Goal: Check status: Check status

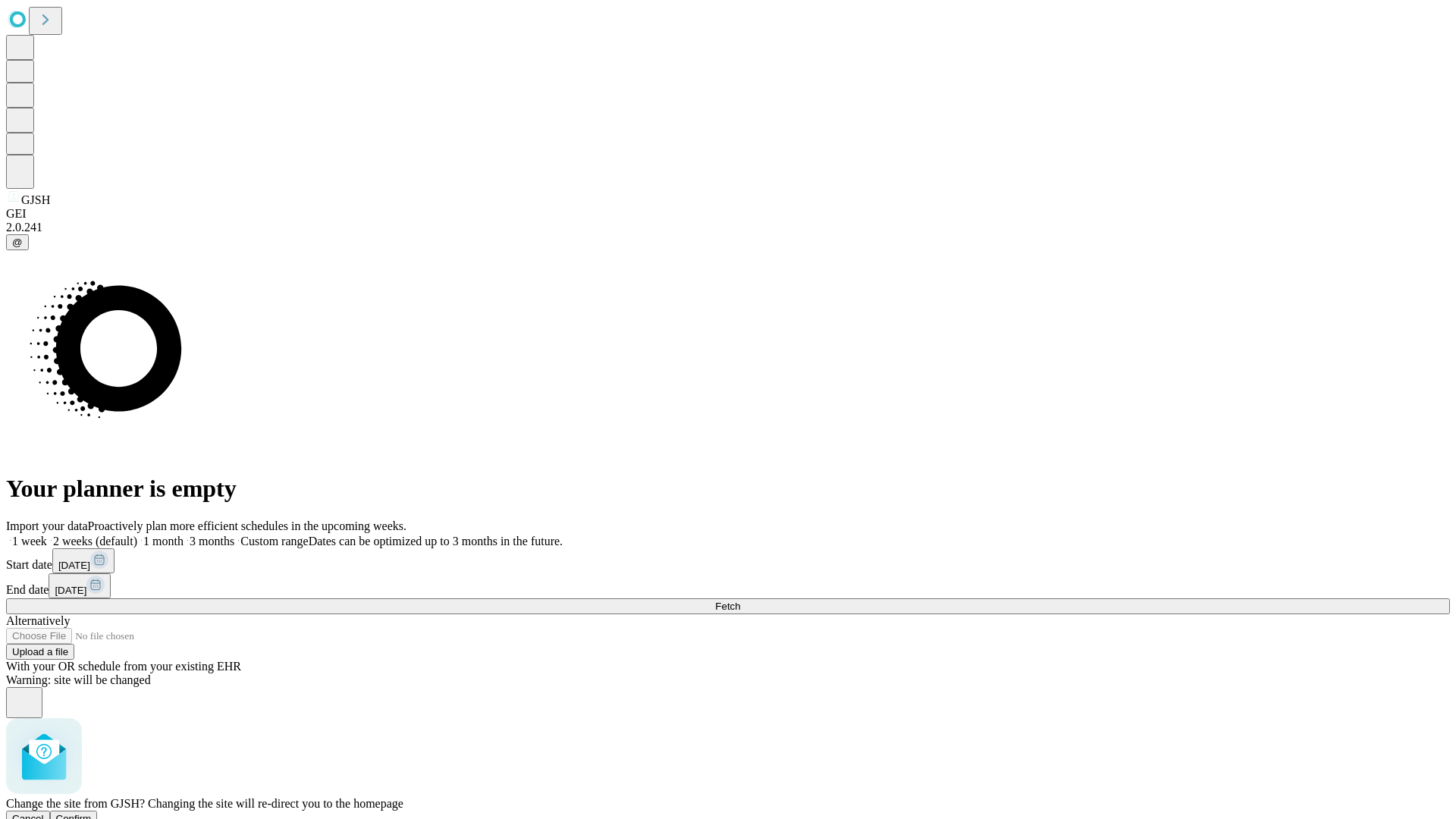
click at [92, 814] on span "Confirm" at bounding box center [73, 819] width 36 height 11
click at [137, 535] on label "2 weeks (default)" at bounding box center [92, 541] width 91 height 13
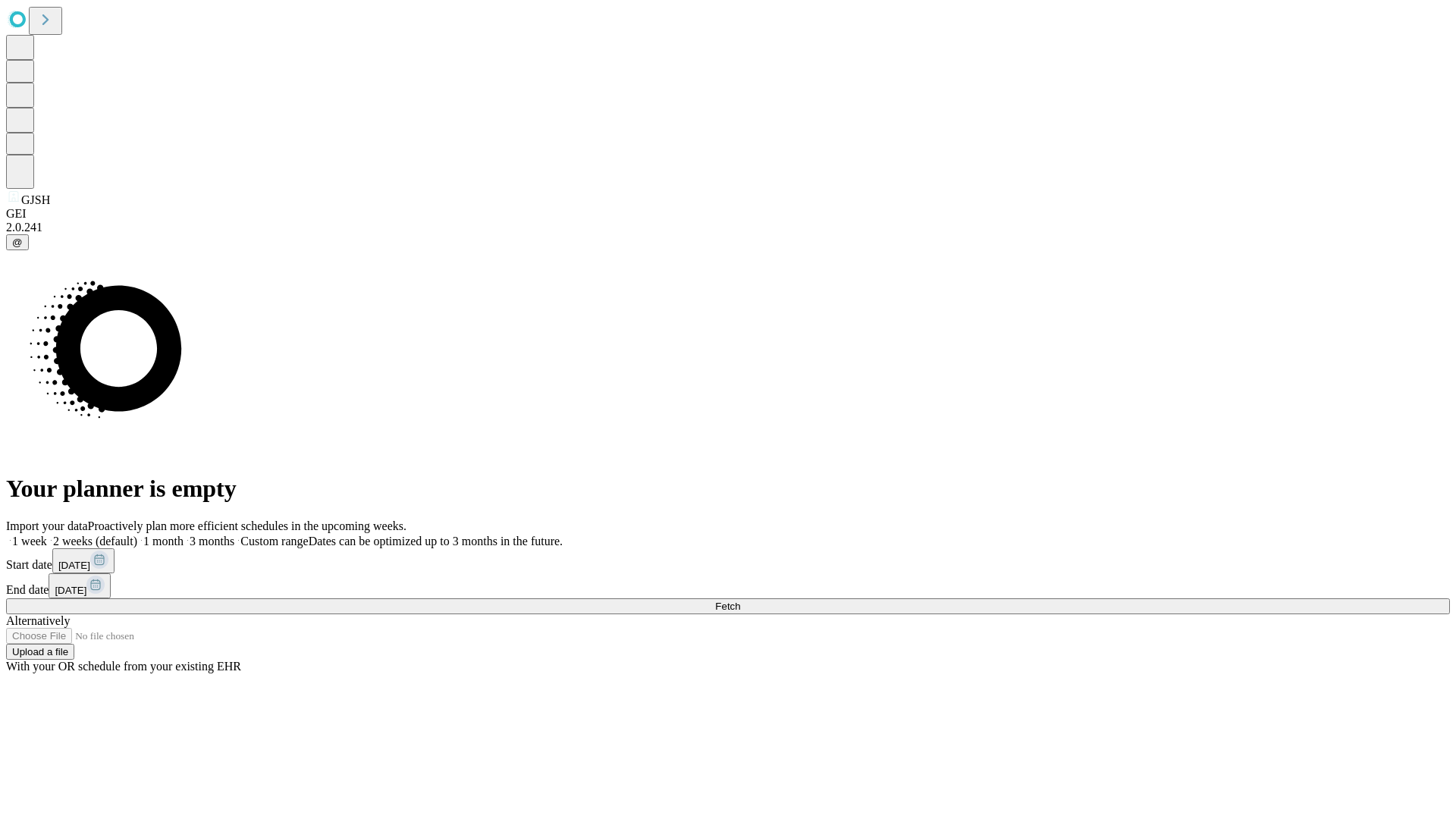
click at [740, 601] on span "Fetch" at bounding box center [727, 606] width 25 height 11
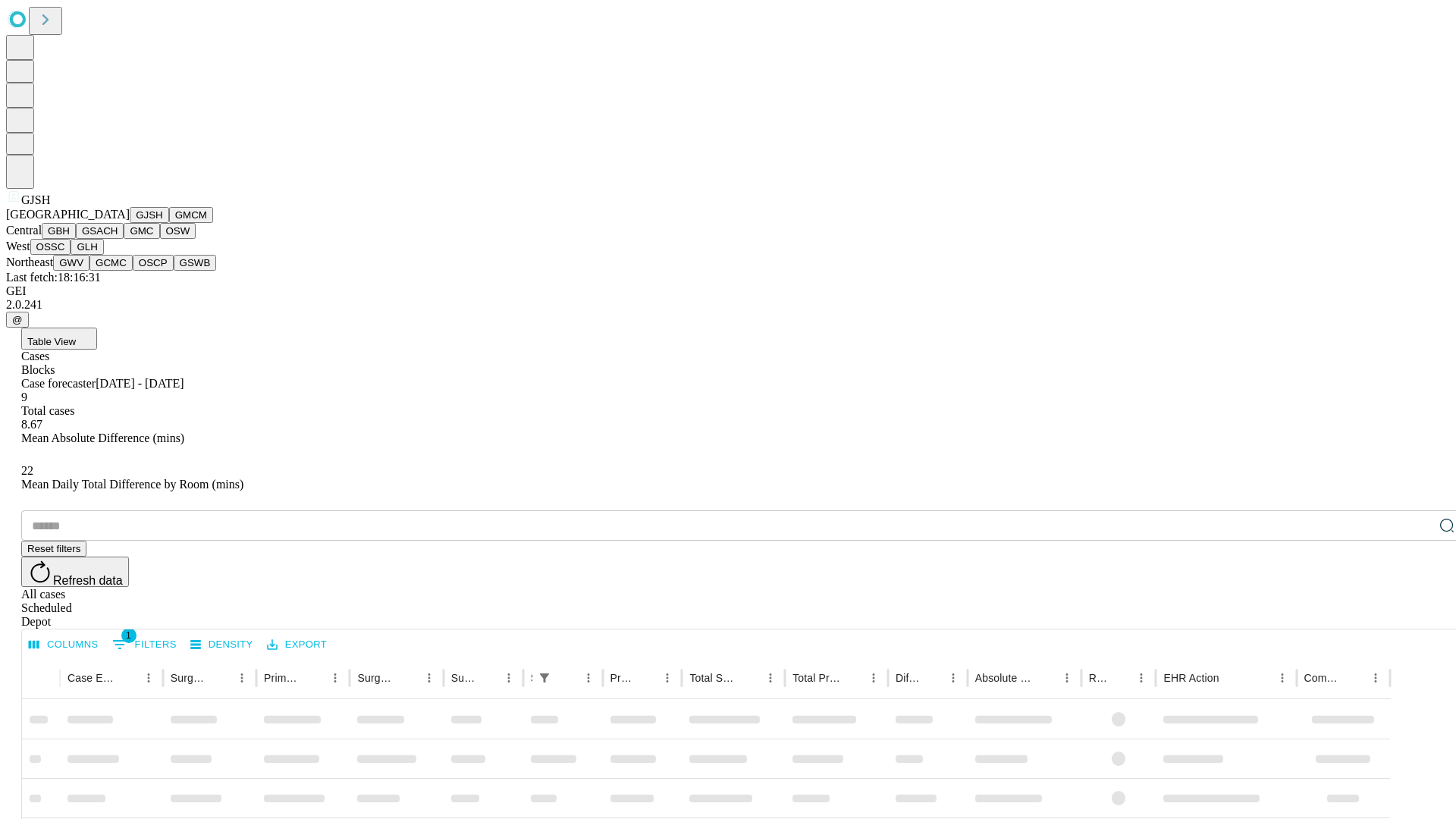
click at [169, 223] on button "GMCM" at bounding box center [191, 214] width 44 height 16
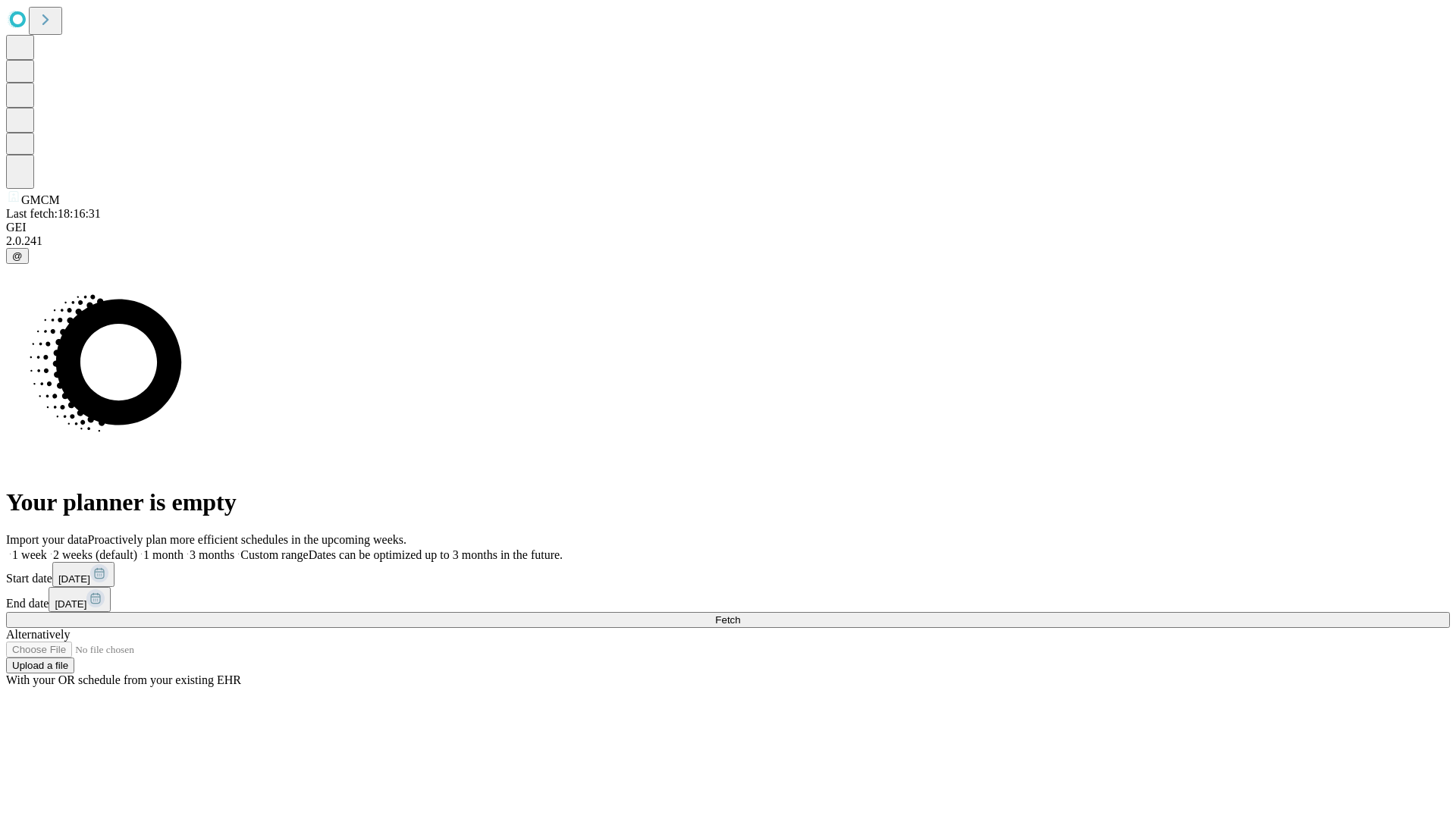
click at [137, 549] on label "2 weeks (default)" at bounding box center [92, 555] width 91 height 13
click at [740, 615] on span "Fetch" at bounding box center [727, 620] width 25 height 11
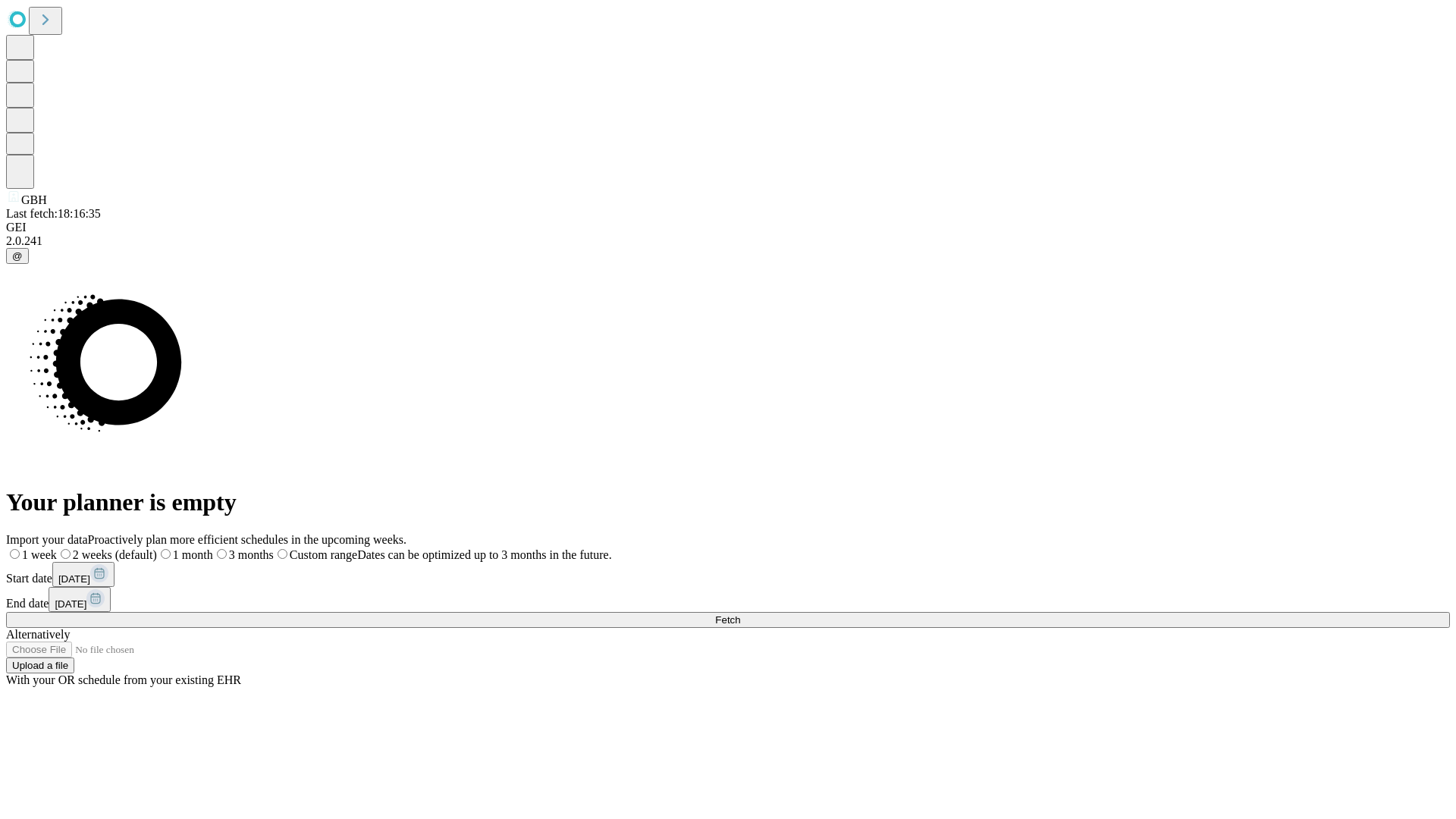
click at [157, 549] on label "2 weeks (default)" at bounding box center [106, 555] width 100 height 13
click at [740, 615] on span "Fetch" at bounding box center [727, 620] width 25 height 11
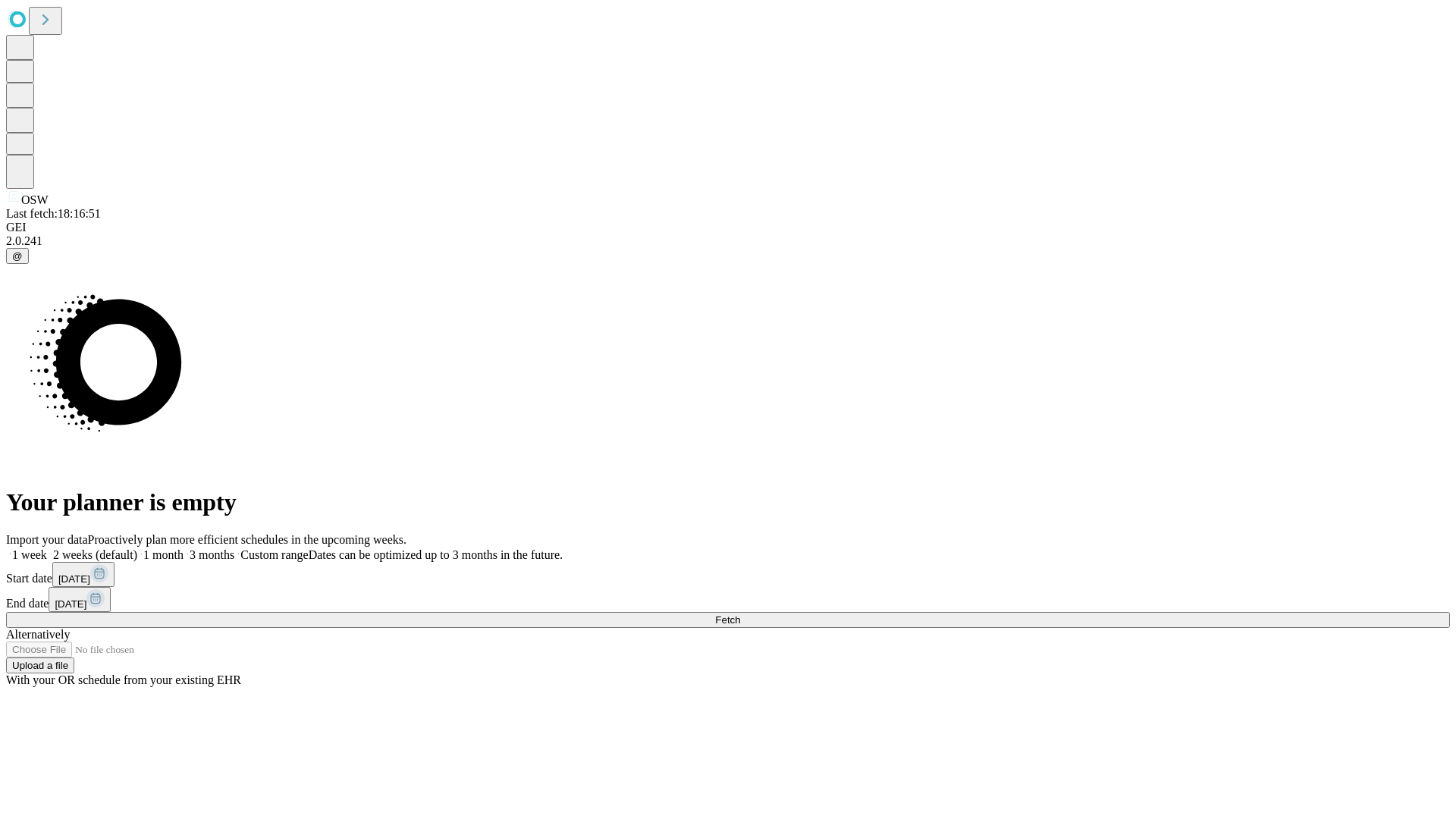
click at [137, 549] on label "2 weeks (default)" at bounding box center [92, 555] width 91 height 13
click at [740, 615] on span "Fetch" at bounding box center [727, 620] width 25 height 11
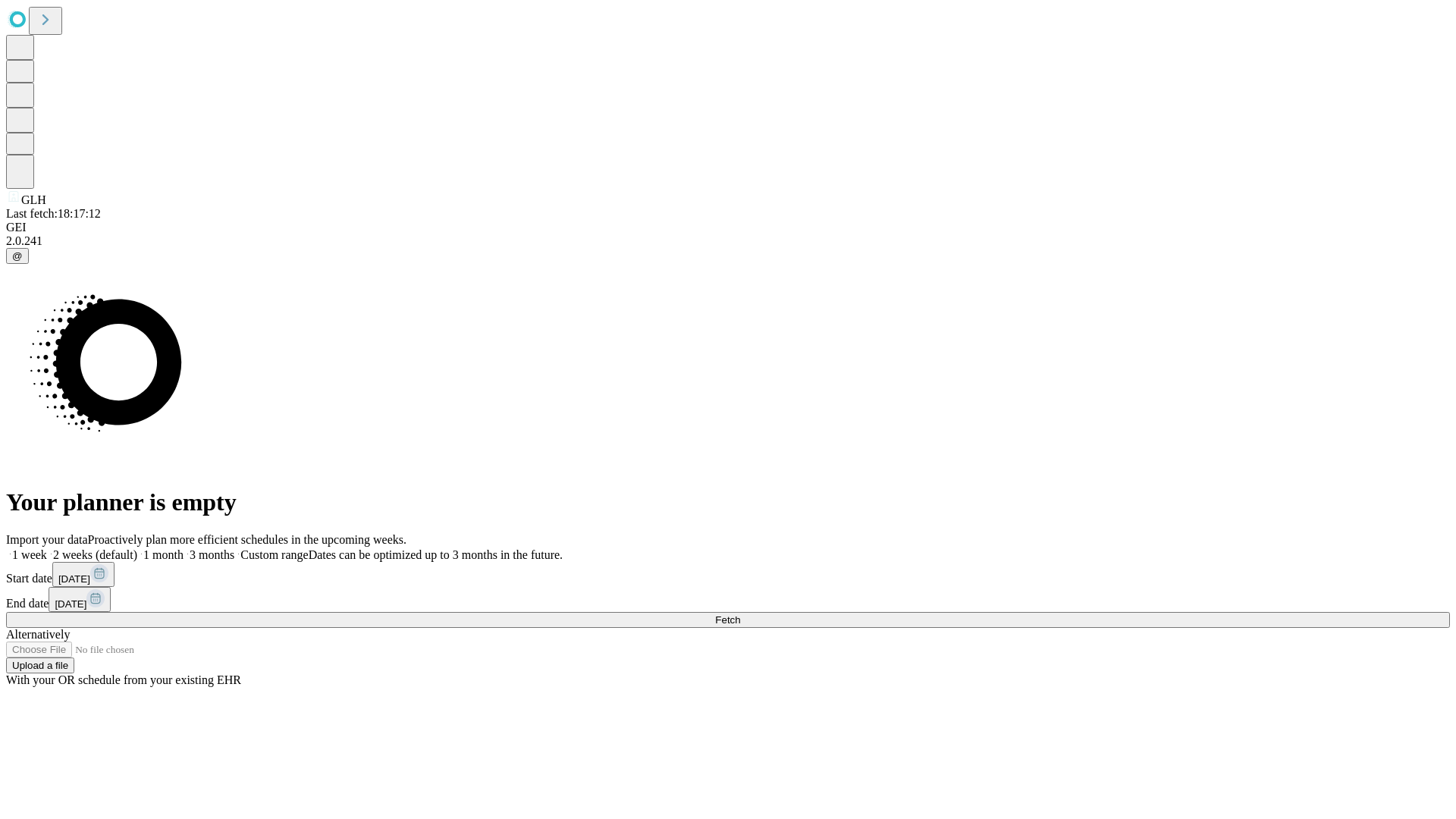
click at [137, 549] on label "2 weeks (default)" at bounding box center [92, 555] width 91 height 13
click at [740, 615] on span "Fetch" at bounding box center [727, 620] width 25 height 11
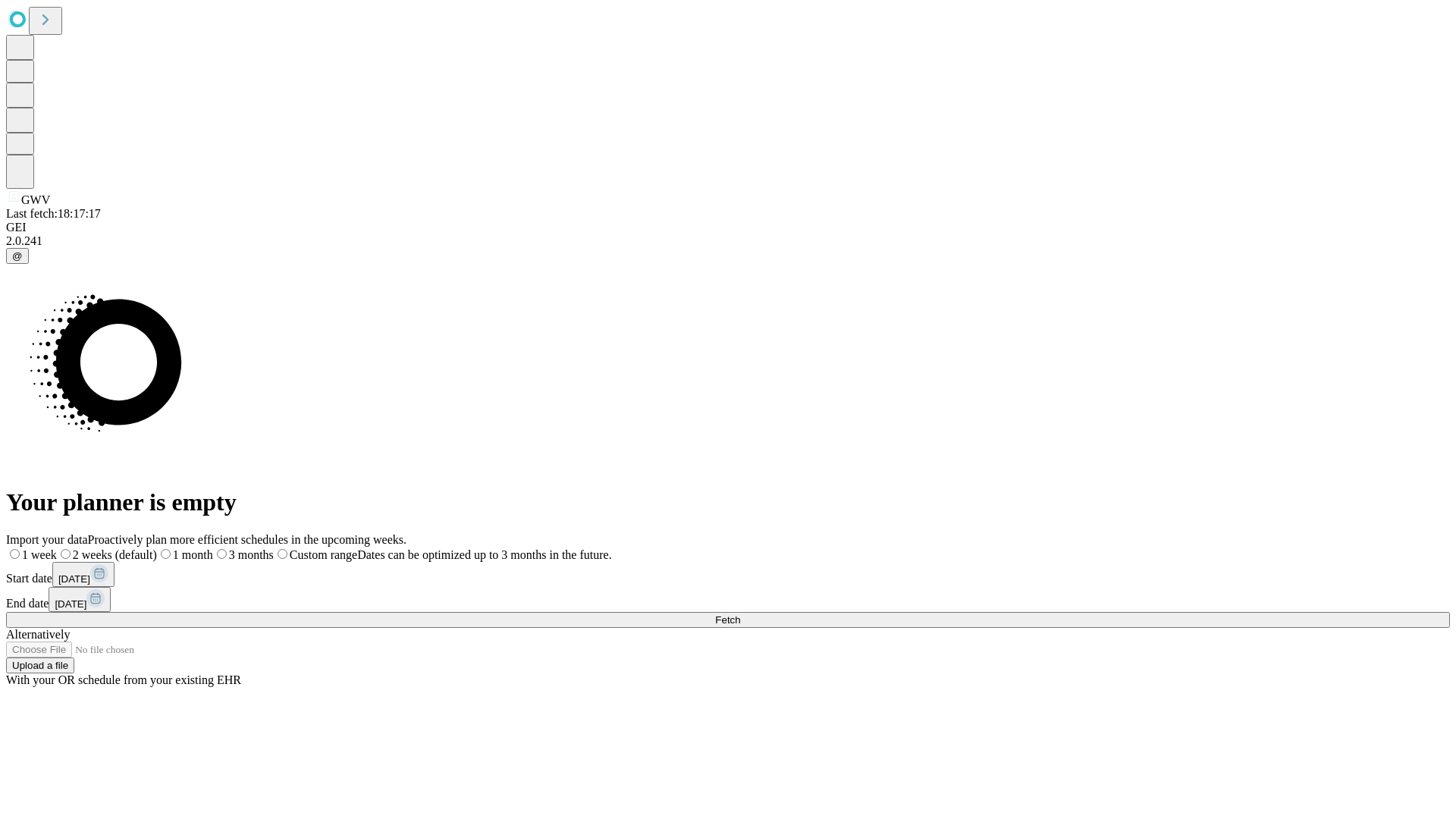
click at [157, 549] on label "2 weeks (default)" at bounding box center [106, 555] width 100 height 13
click at [740, 615] on span "Fetch" at bounding box center [727, 620] width 25 height 11
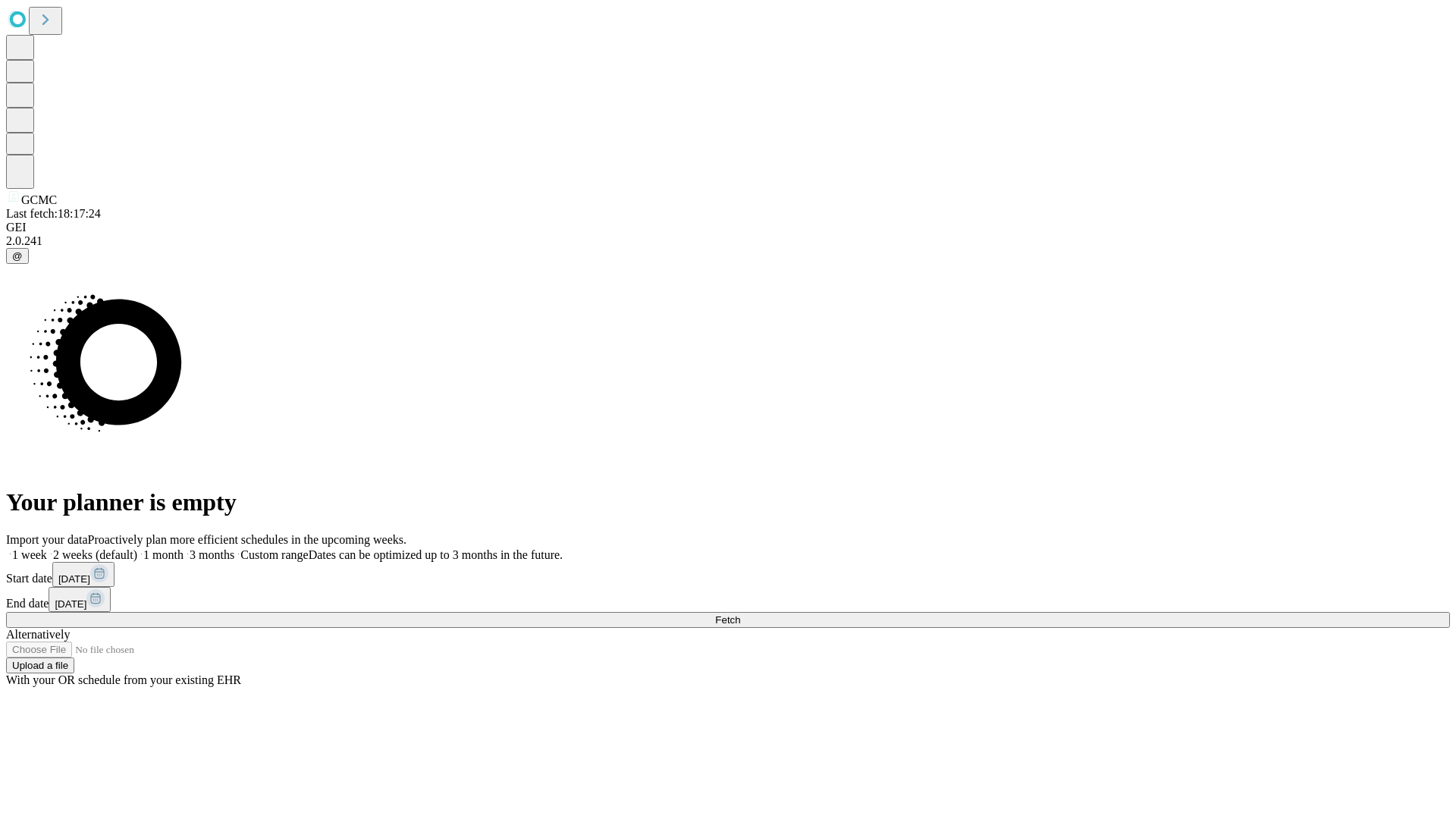
click at [740, 615] on span "Fetch" at bounding box center [727, 620] width 25 height 11
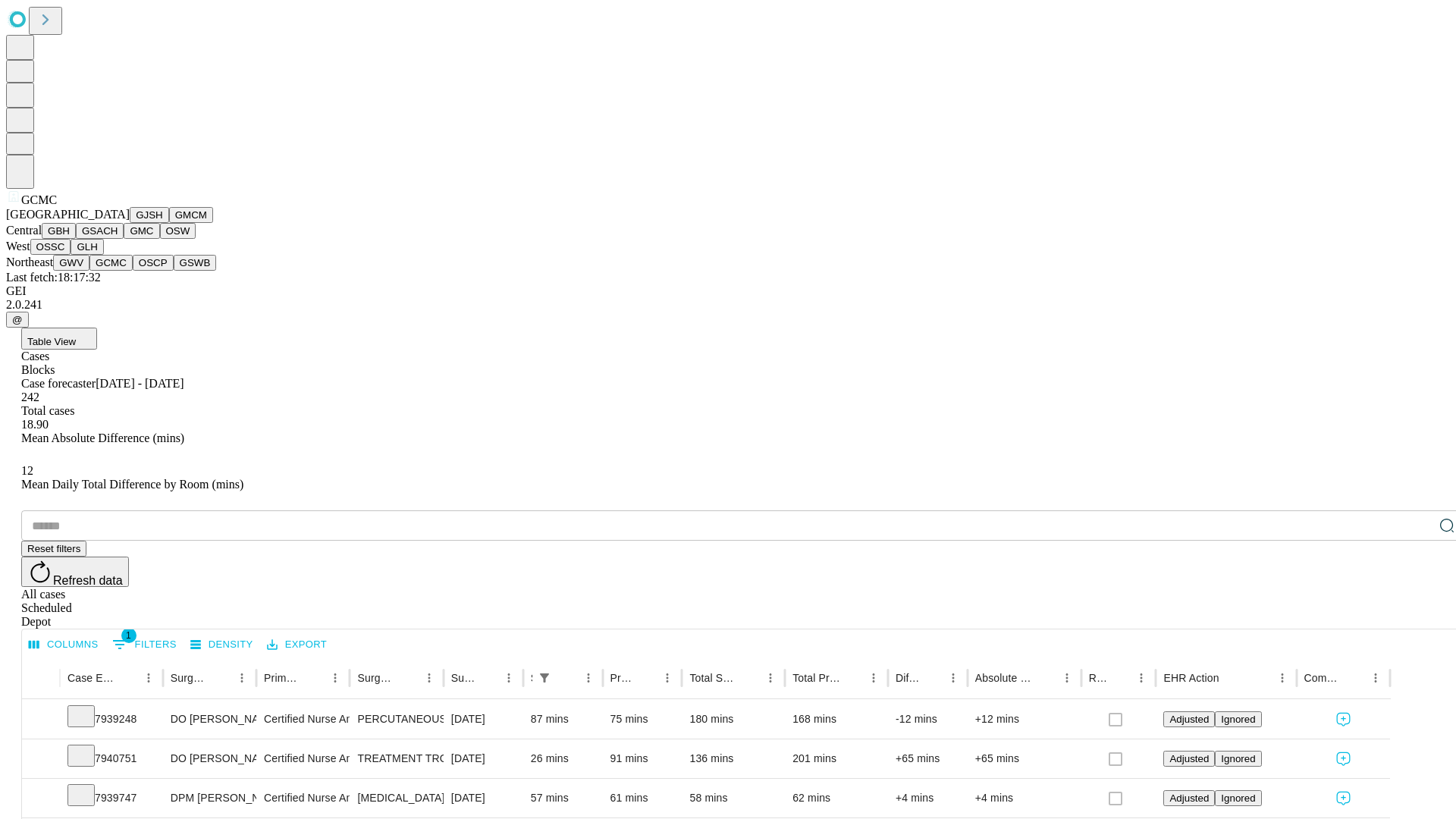
click at [133, 271] on button "OSCP" at bounding box center [153, 262] width 41 height 16
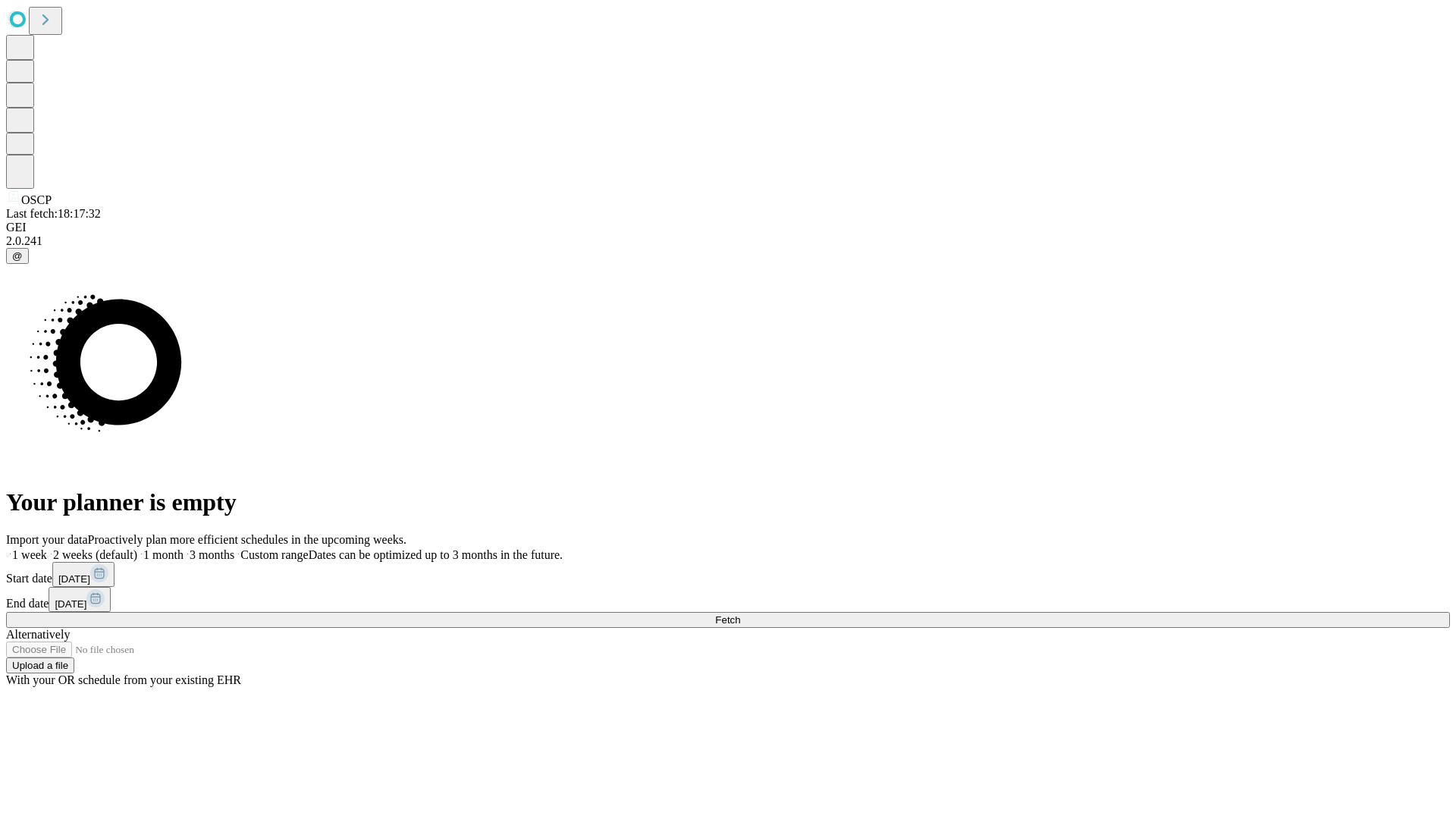
click at [137, 549] on label "2 weeks (default)" at bounding box center [92, 555] width 91 height 13
click at [740, 615] on span "Fetch" at bounding box center [727, 620] width 25 height 11
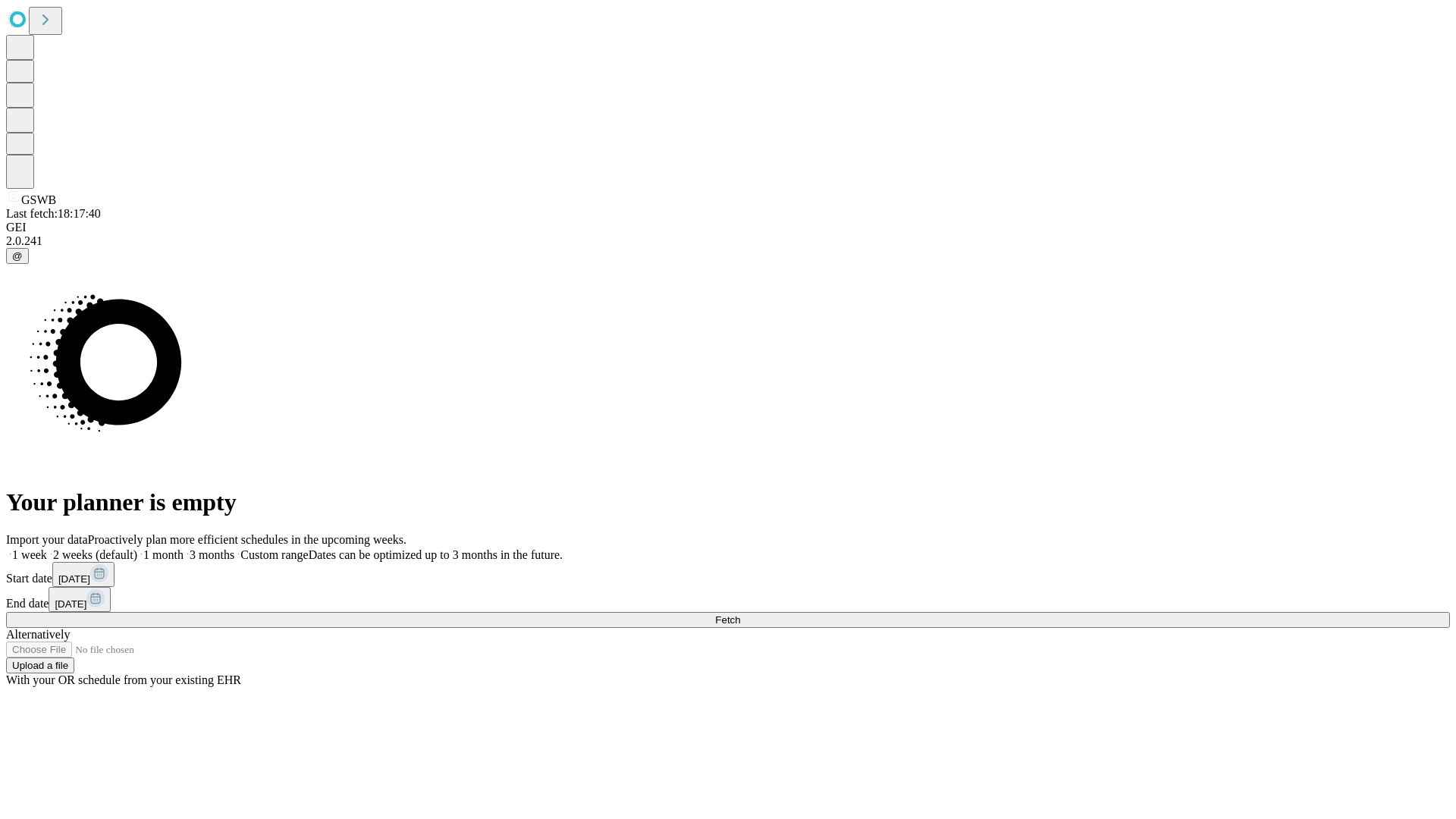
click at [137, 549] on label "2 weeks (default)" at bounding box center [92, 555] width 91 height 13
click at [740, 615] on span "Fetch" at bounding box center [727, 620] width 25 height 11
